Goal: Find specific page/section: Find specific page/section

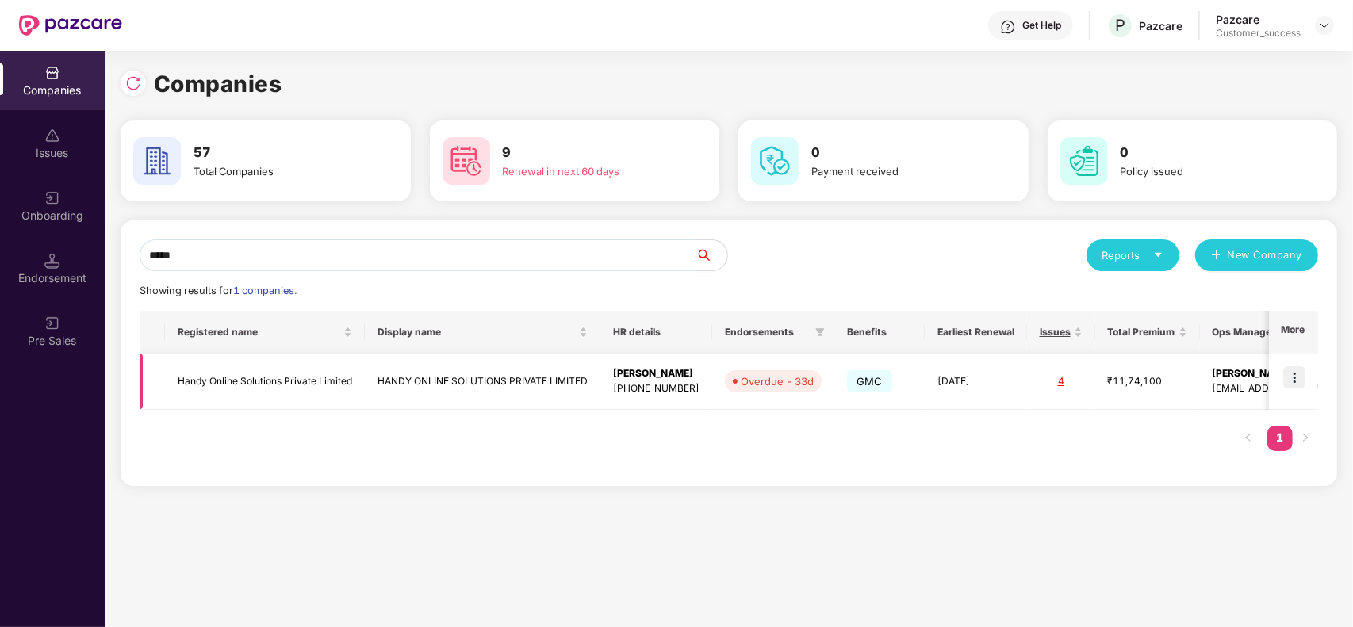
type input "*****"
click at [1291, 373] on img at bounding box center [1294, 377] width 22 height 22
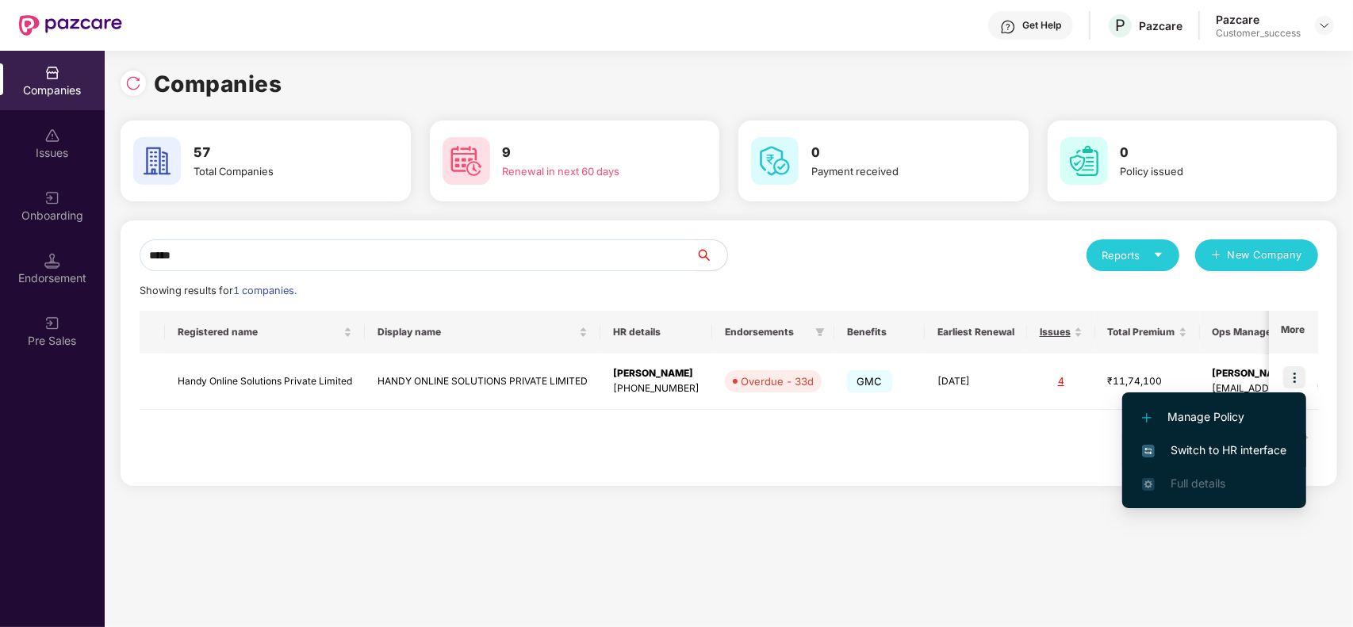
click at [1255, 440] on li "Switch to HR interface" at bounding box center [1214, 450] width 184 height 33
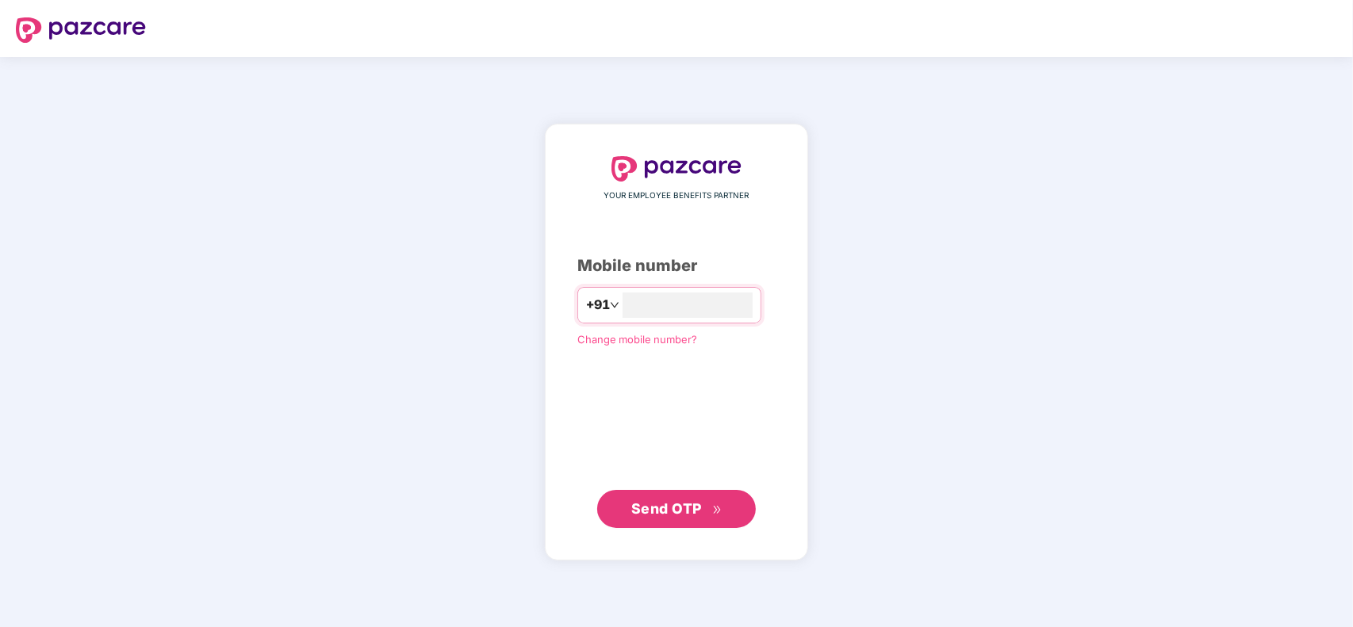
type input "**********"
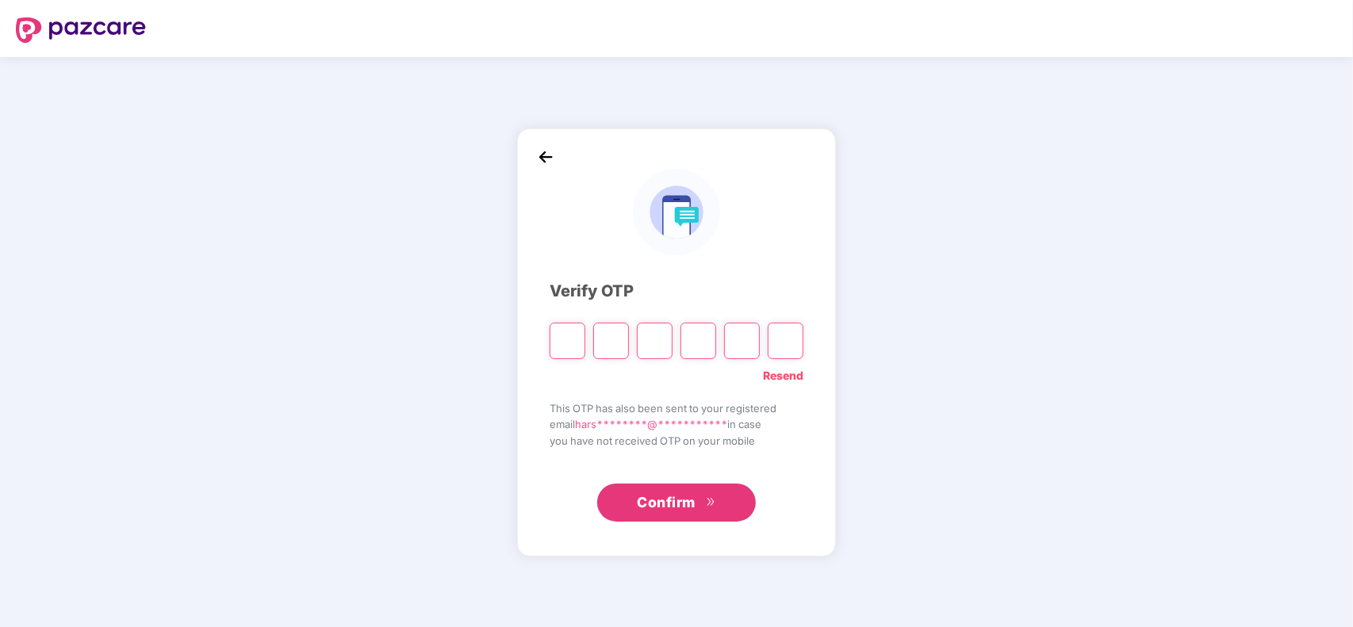
type input "*"
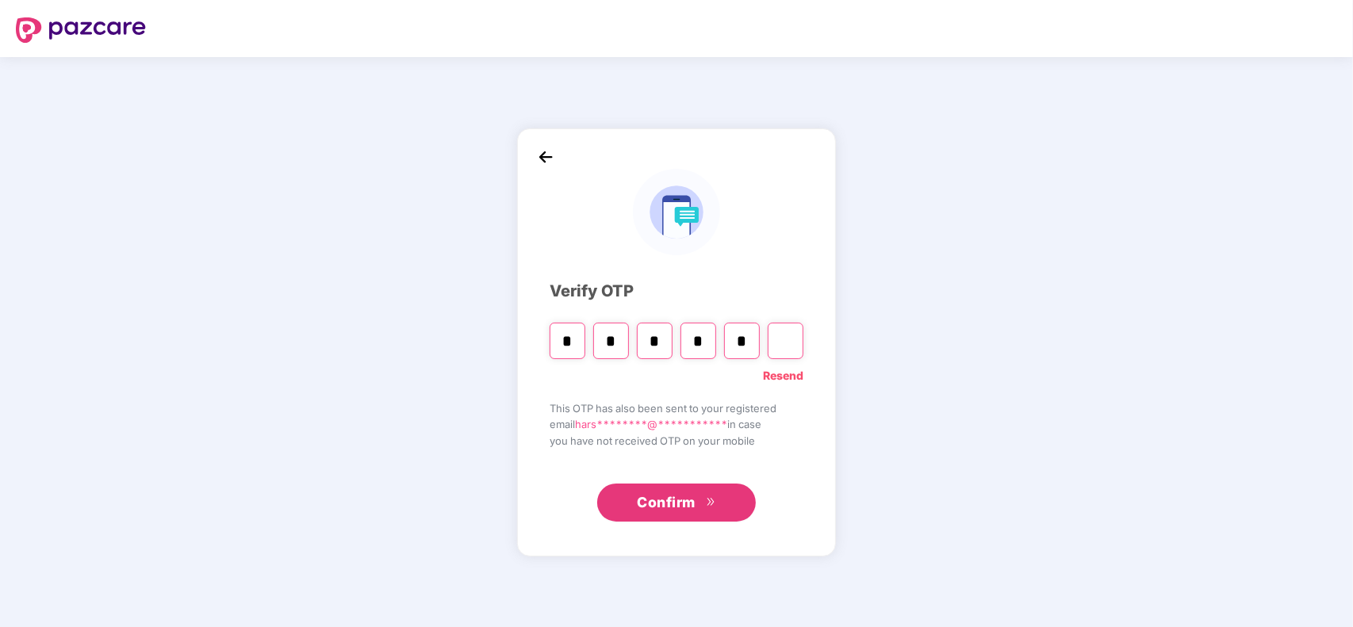
type input "*"
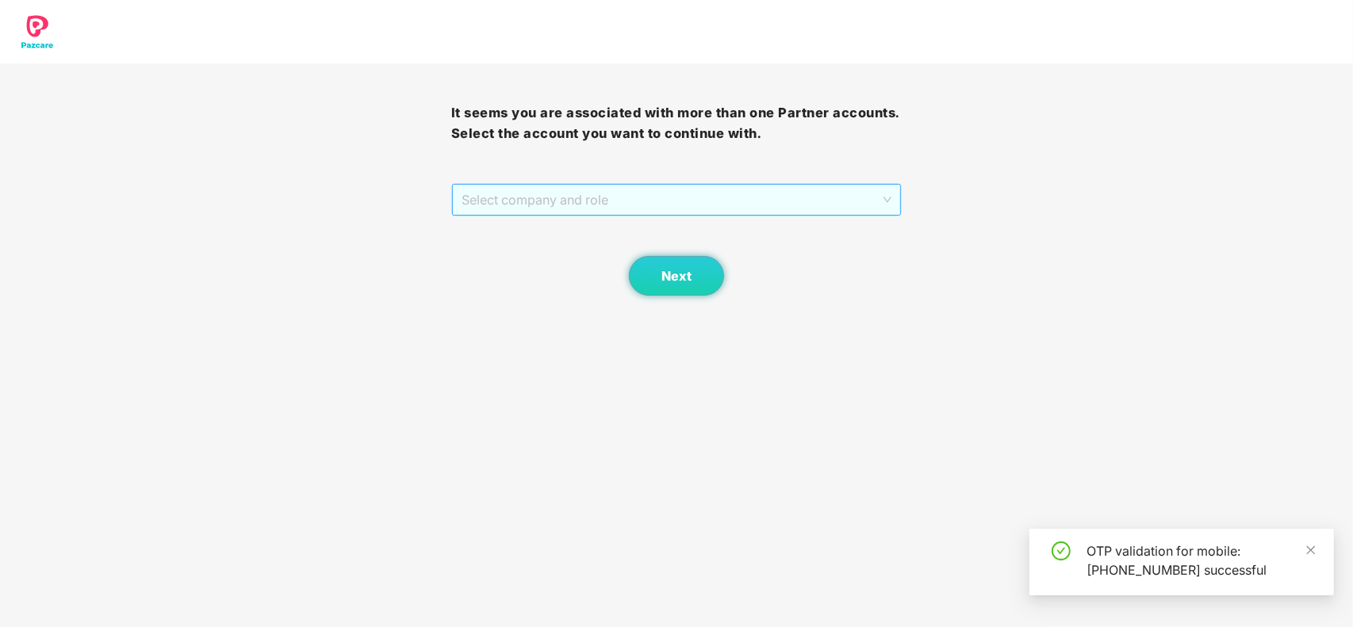
click at [520, 188] on span "Select company and role" at bounding box center [677, 200] width 431 height 30
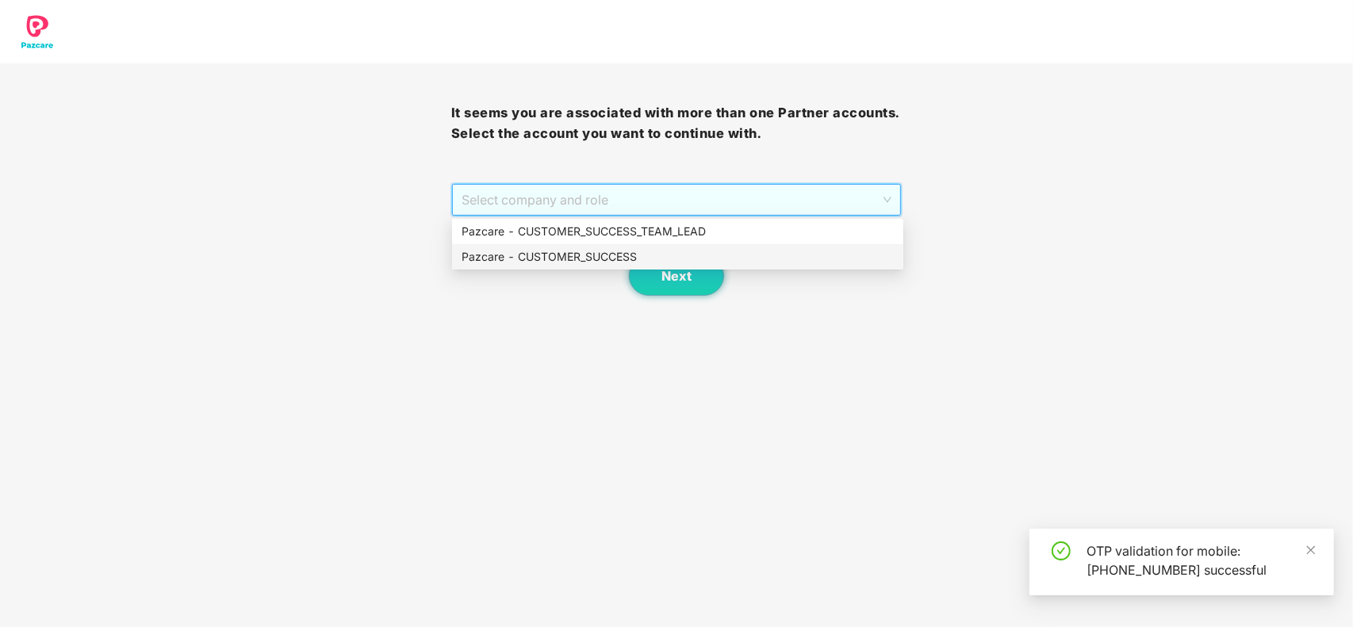
click at [524, 267] on div "Pazcare - CUSTOMER_SUCCESS" at bounding box center [677, 256] width 451 height 25
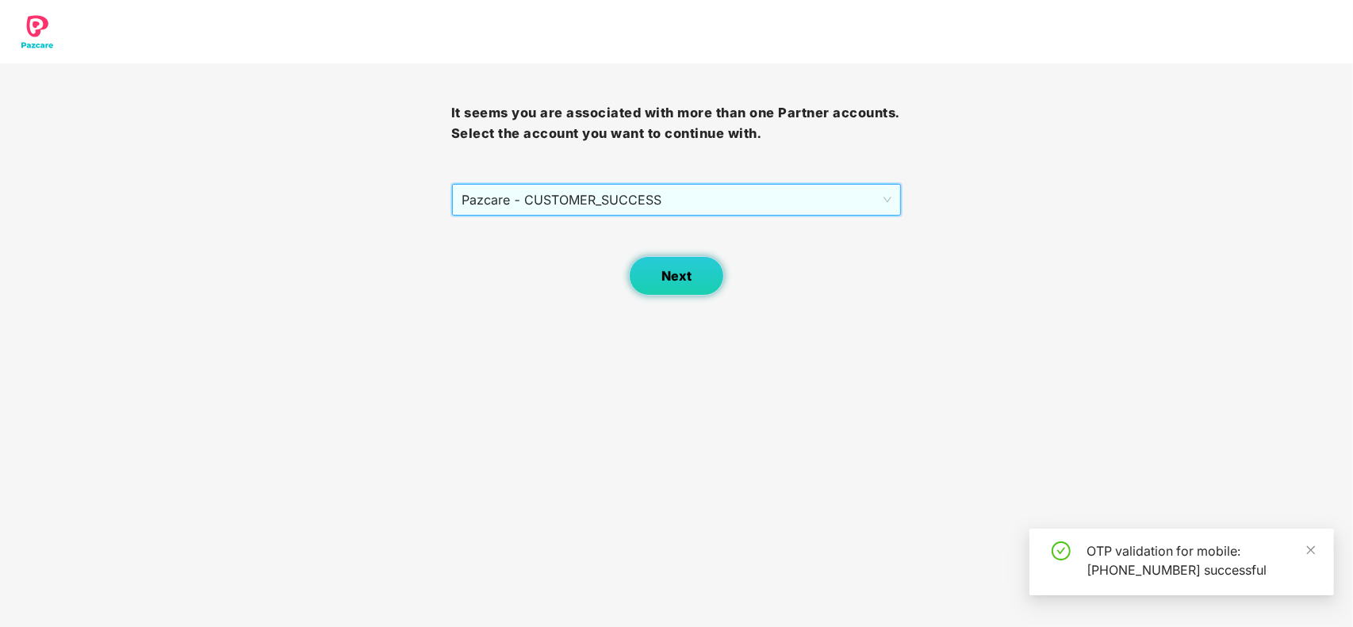
click at [681, 259] on button "Next" at bounding box center [676, 276] width 95 height 40
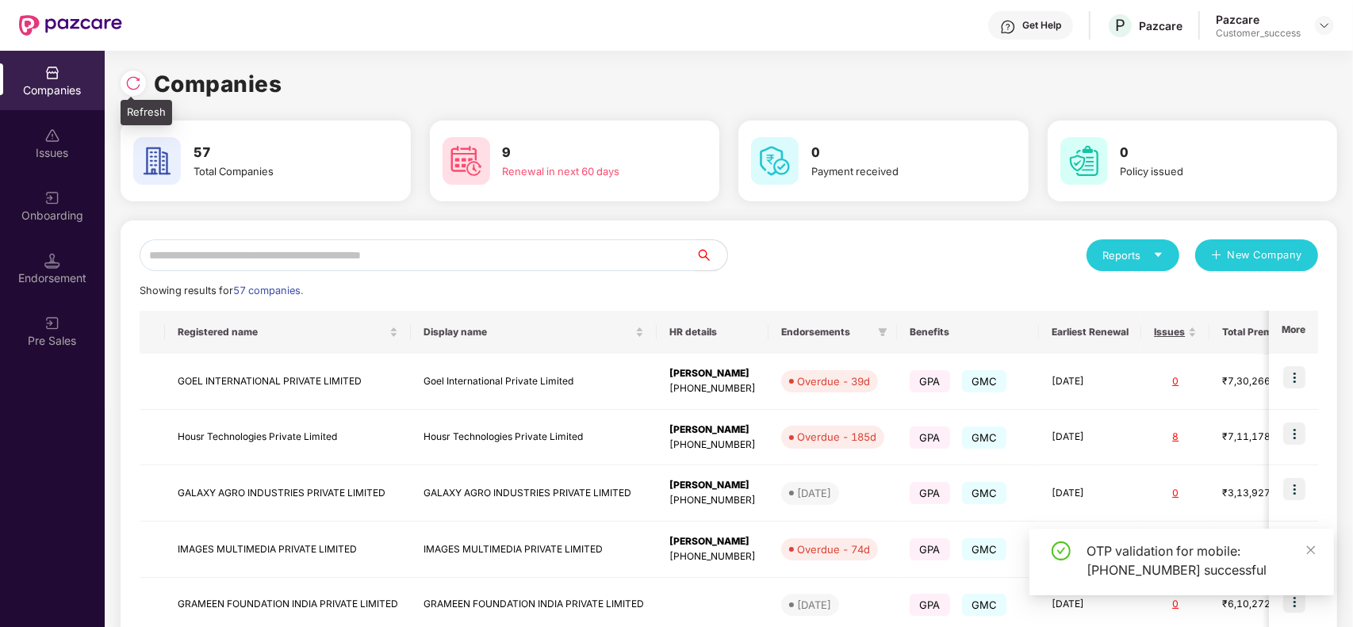
click at [125, 77] on img at bounding box center [133, 83] width 16 height 16
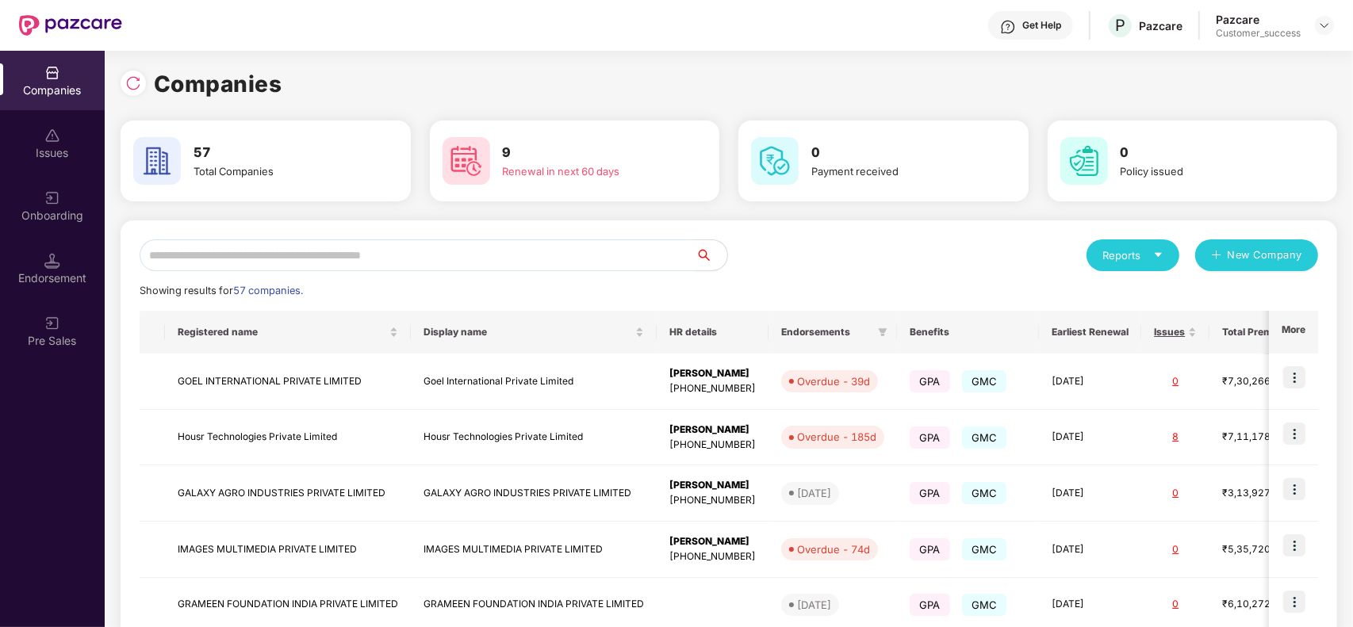
click at [403, 247] on input "text" at bounding box center [418, 256] width 556 height 32
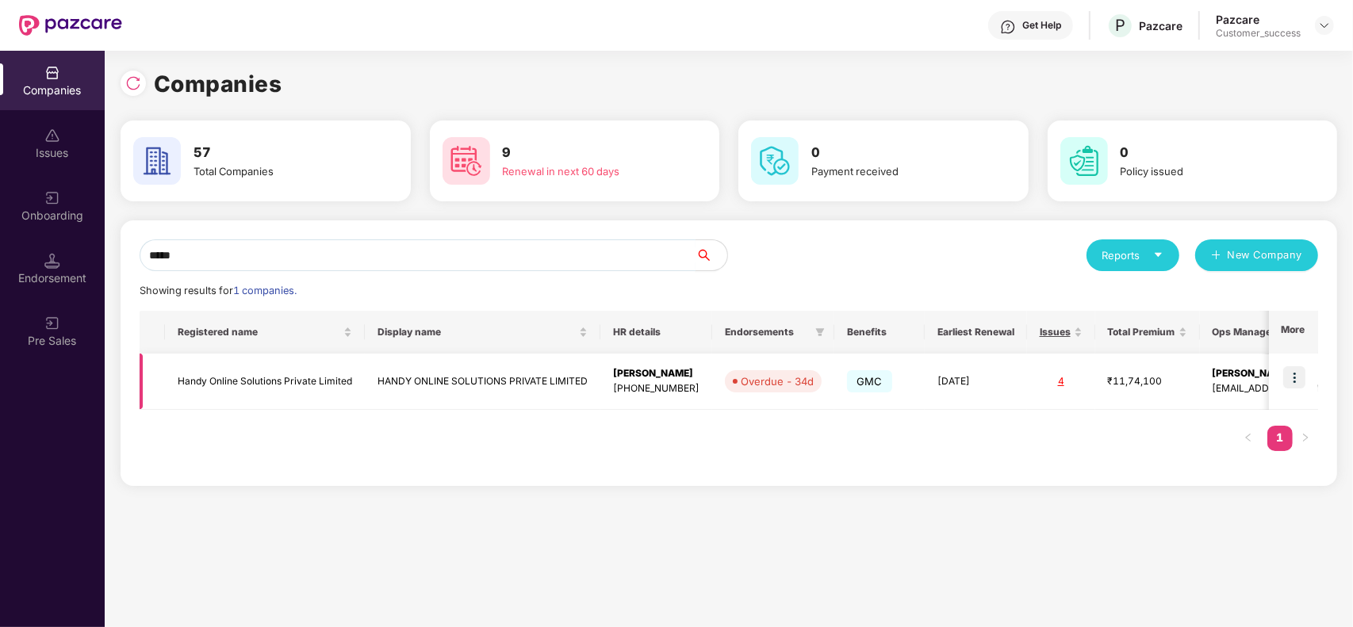
type input "*****"
click at [1302, 371] on img at bounding box center [1294, 377] width 22 height 22
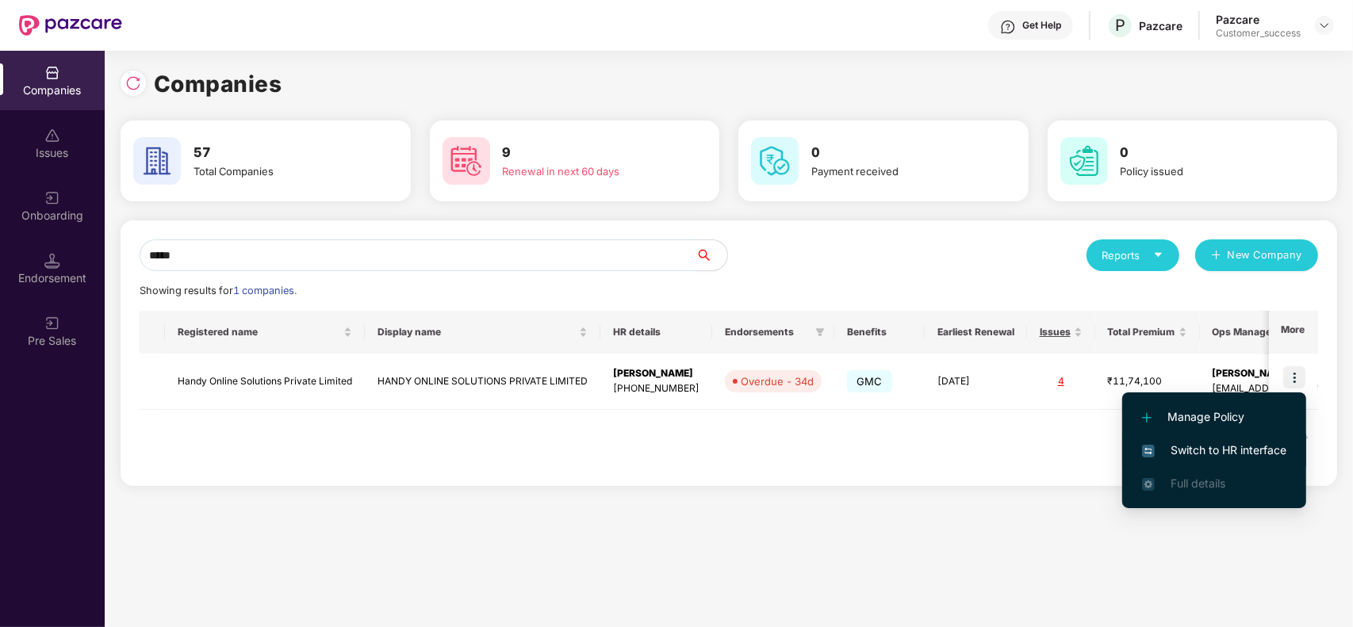
click at [1271, 435] on li "Switch to HR interface" at bounding box center [1214, 450] width 184 height 33
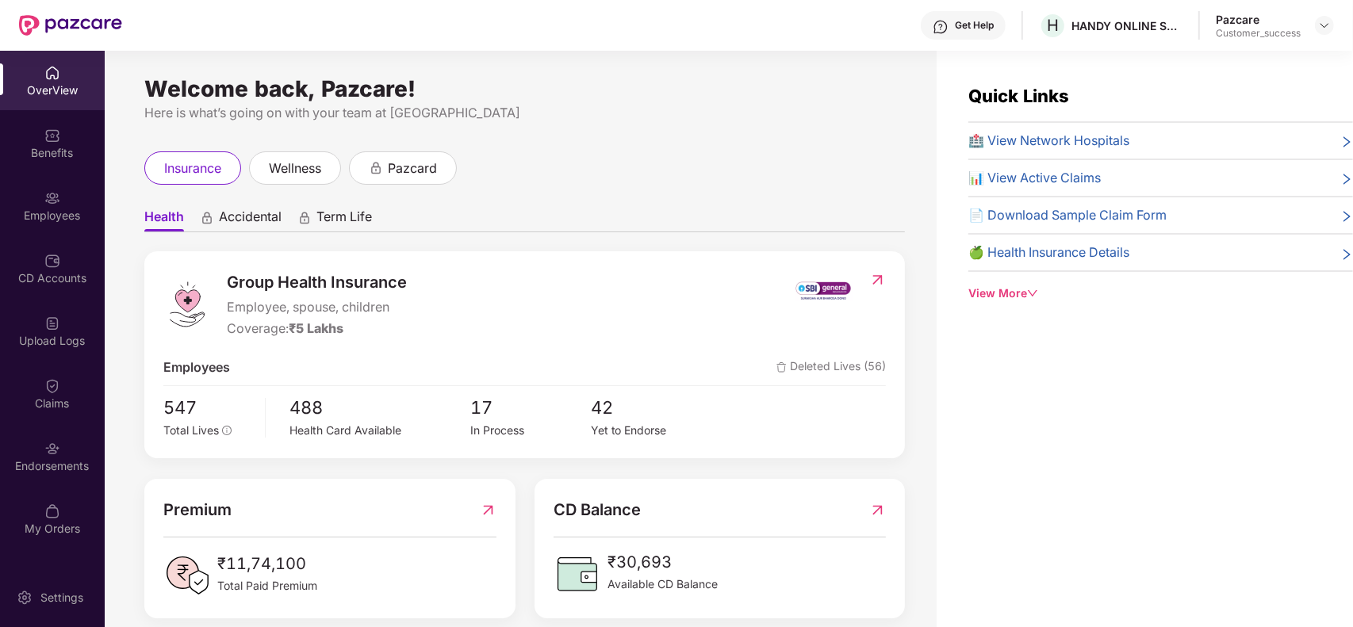
click at [52, 209] on div "Employees" at bounding box center [52, 216] width 105 height 16
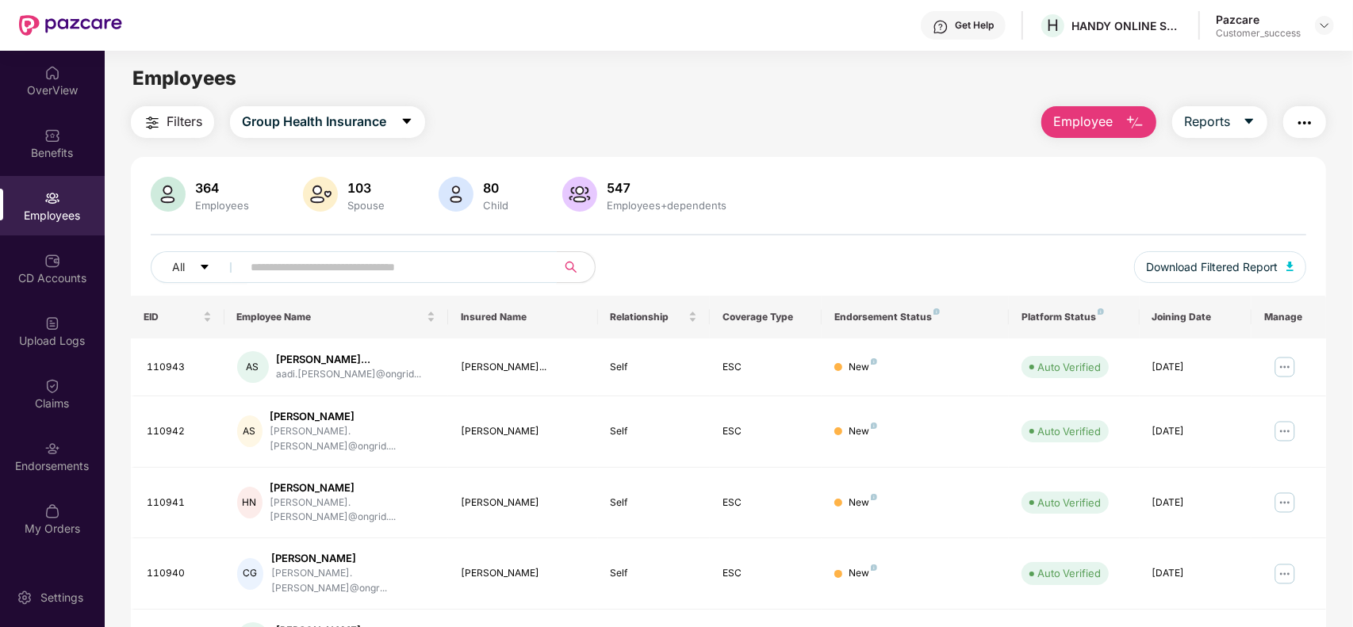
click at [341, 270] on input "text" at bounding box center [393, 267] width 285 height 24
click at [57, 140] on img at bounding box center [52, 136] width 16 height 16
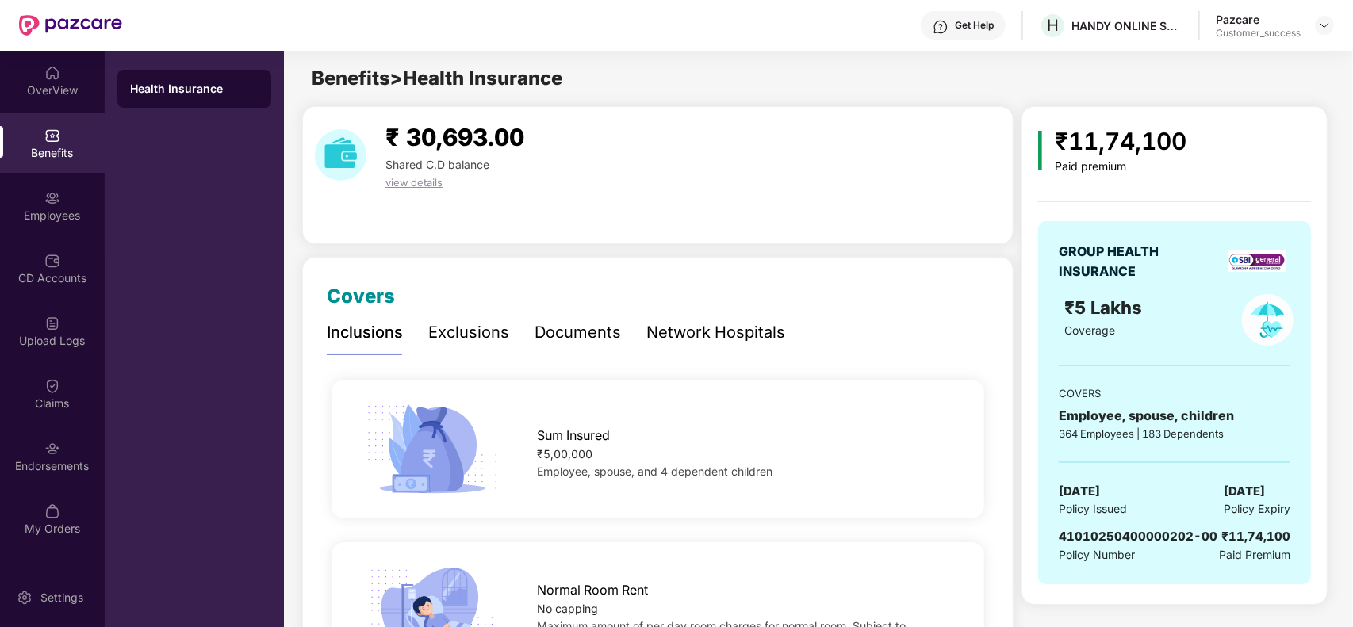
click at [712, 322] on div "Network Hospitals" at bounding box center [715, 332] width 139 height 25
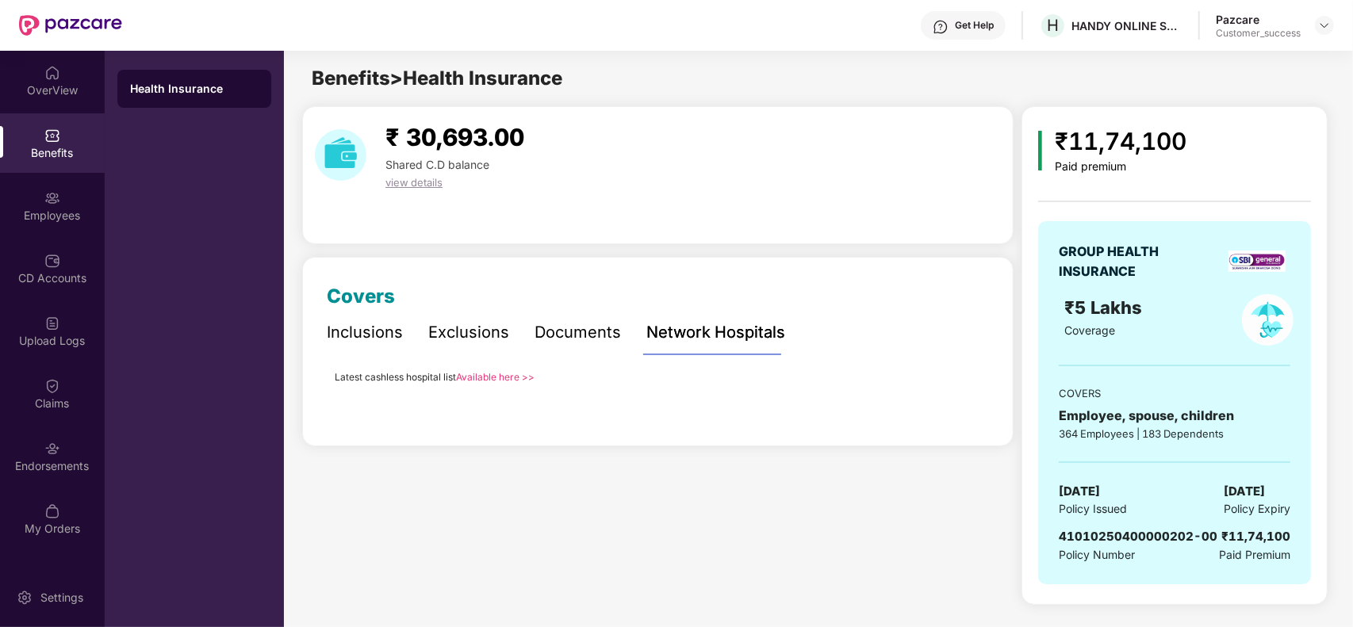
click at [500, 371] on link "Available here >>" at bounding box center [495, 377] width 79 height 12
